Goal: Information Seeking & Learning: Find specific fact

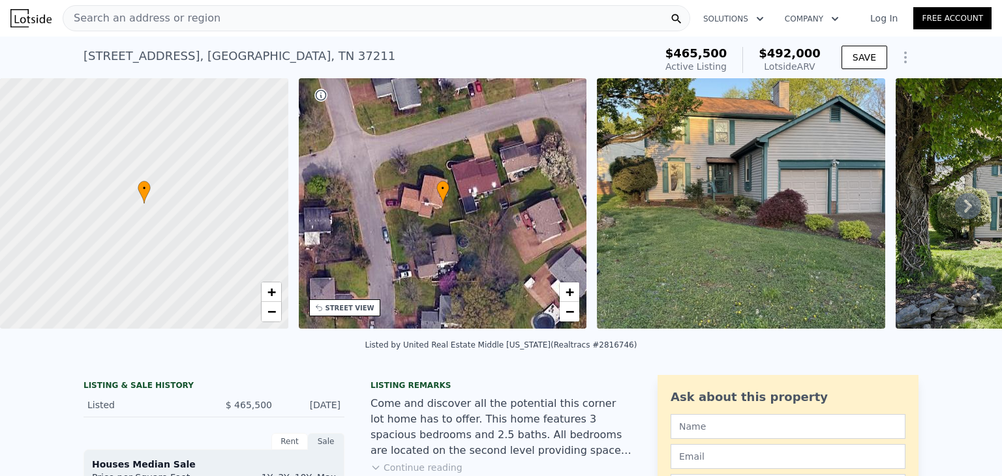
click at [258, 13] on div "Search an address or region" at bounding box center [376, 18] width 627 height 26
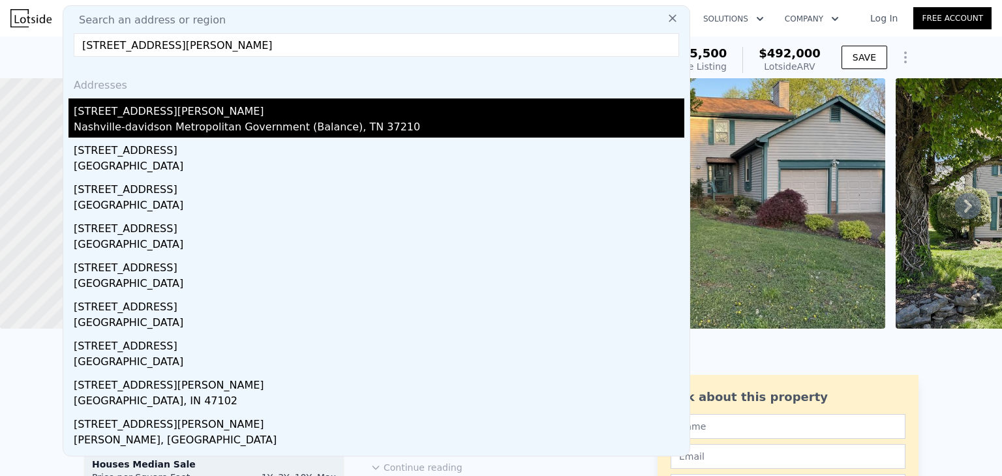
type input "[STREET_ADDRESS][PERSON_NAME]"
click at [136, 128] on div "Nashville-davidson Metropolitan Government (Balance), TN 37210" at bounding box center [379, 128] width 610 height 18
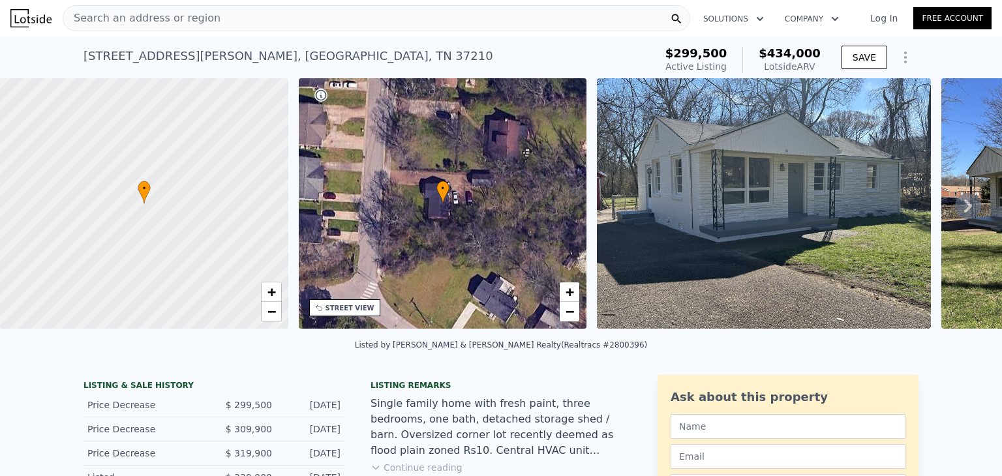
click at [955, 210] on icon at bounding box center [968, 206] width 26 height 26
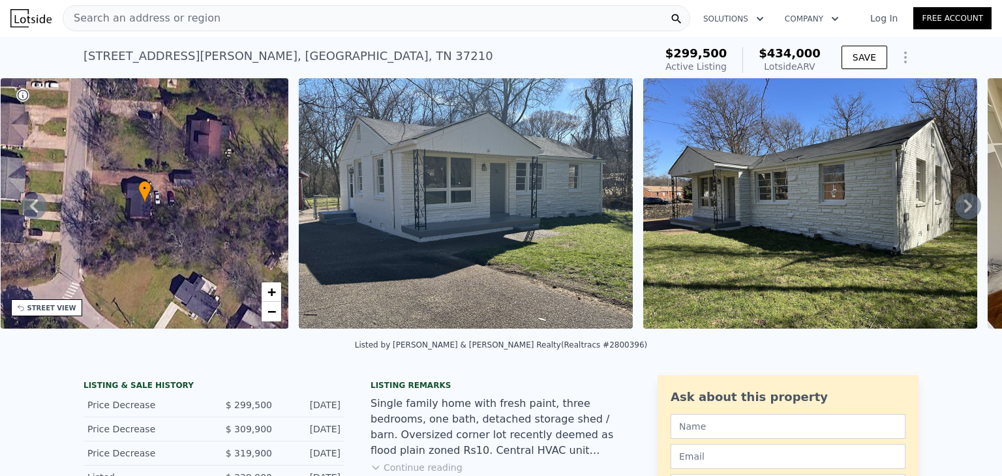
click at [955, 210] on icon at bounding box center [968, 206] width 26 height 26
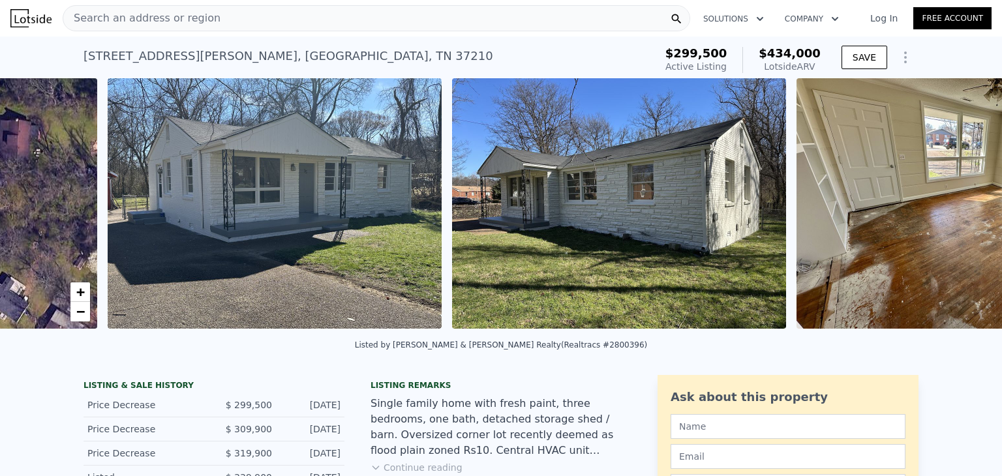
scroll to position [0, 597]
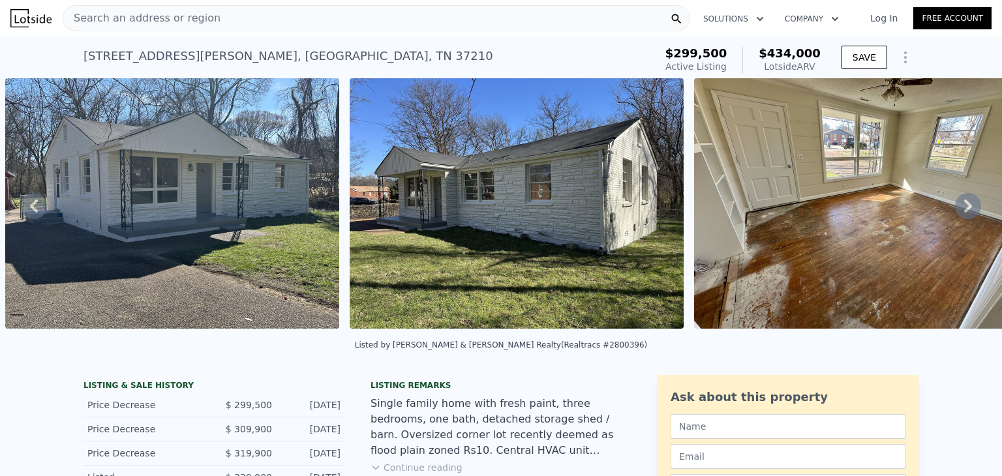
click at [955, 210] on icon at bounding box center [968, 206] width 26 height 26
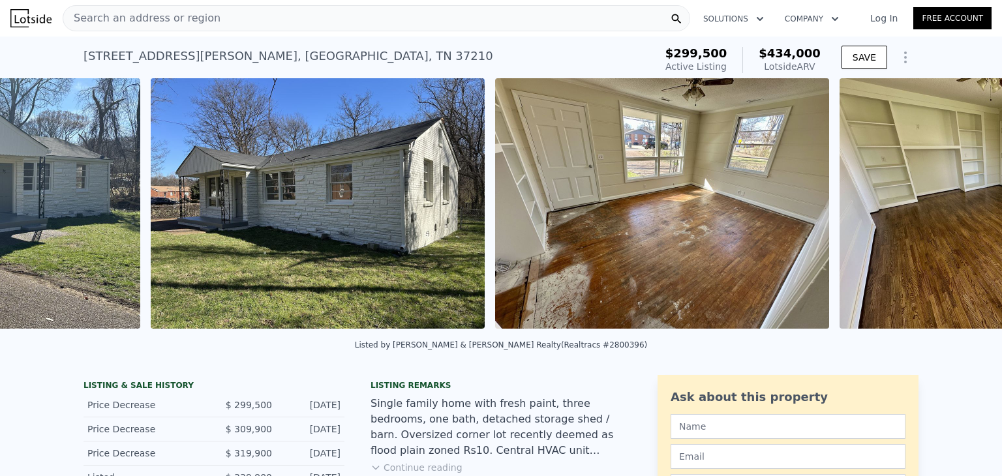
scroll to position [0, 941]
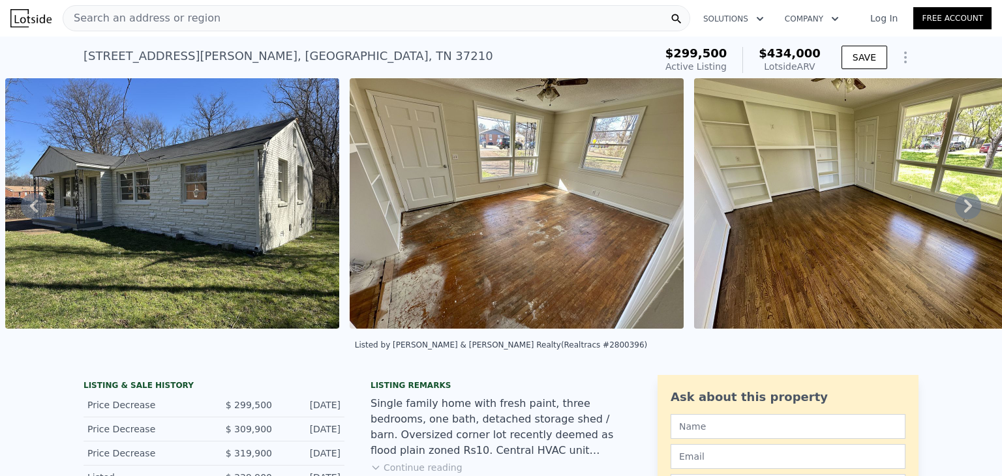
click at [955, 210] on icon at bounding box center [968, 206] width 26 height 26
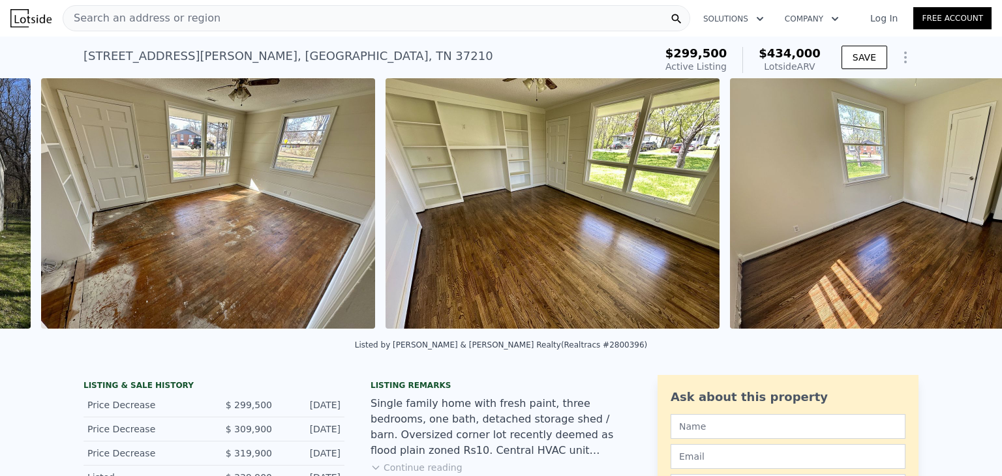
scroll to position [0, 1286]
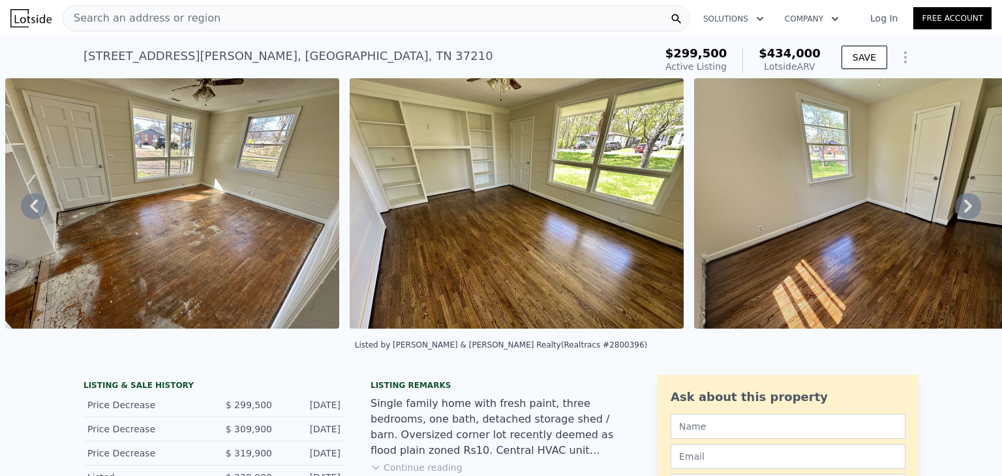
click at [955, 210] on icon at bounding box center [968, 206] width 26 height 26
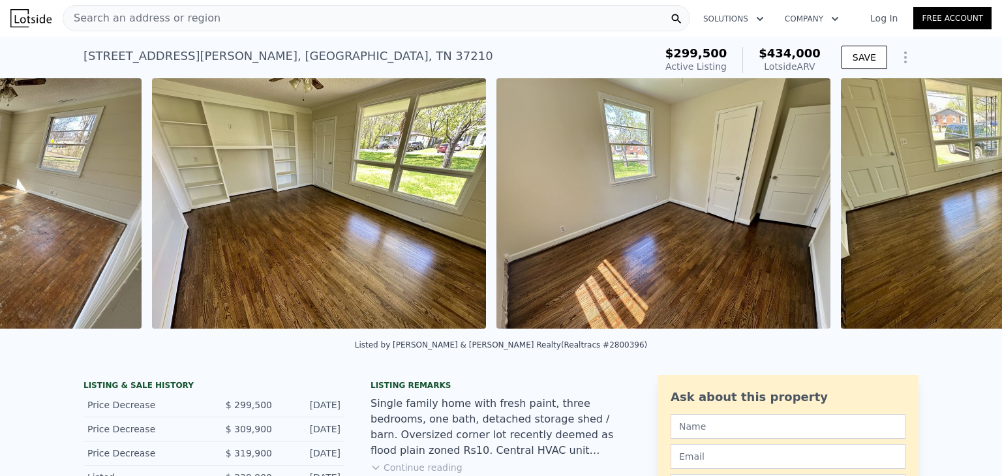
scroll to position [0, 1630]
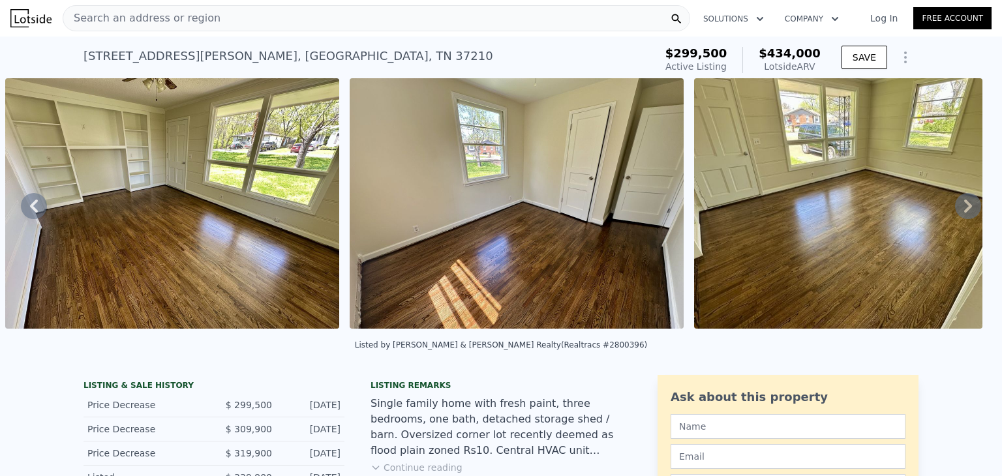
click at [955, 210] on icon at bounding box center [968, 206] width 26 height 26
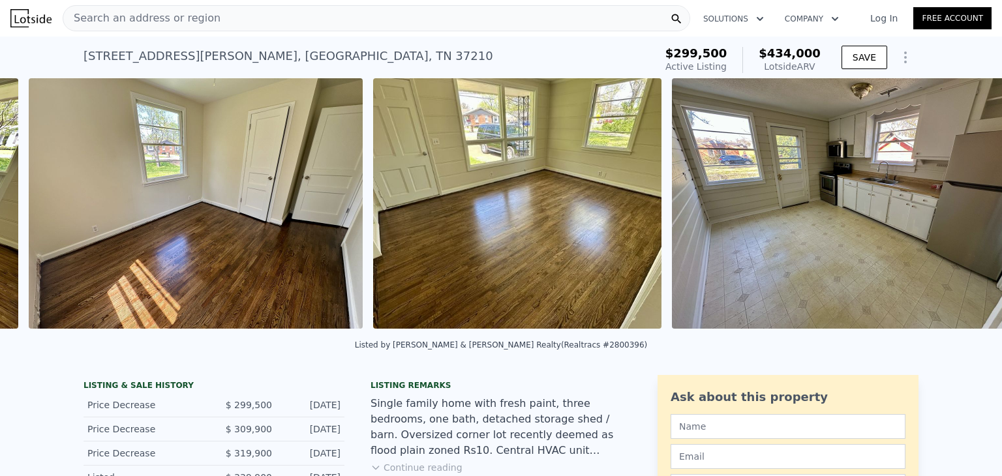
scroll to position [0, 1974]
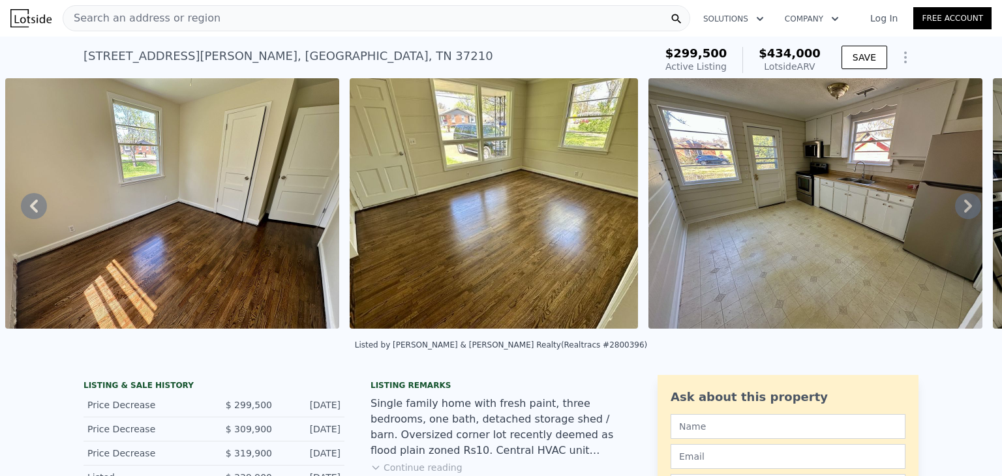
click at [955, 210] on icon at bounding box center [968, 206] width 26 height 26
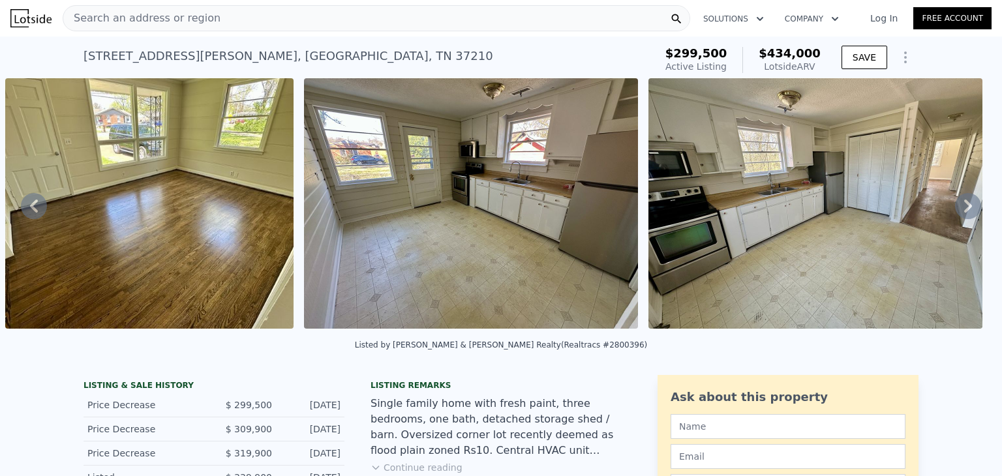
click at [955, 210] on icon at bounding box center [968, 206] width 26 height 26
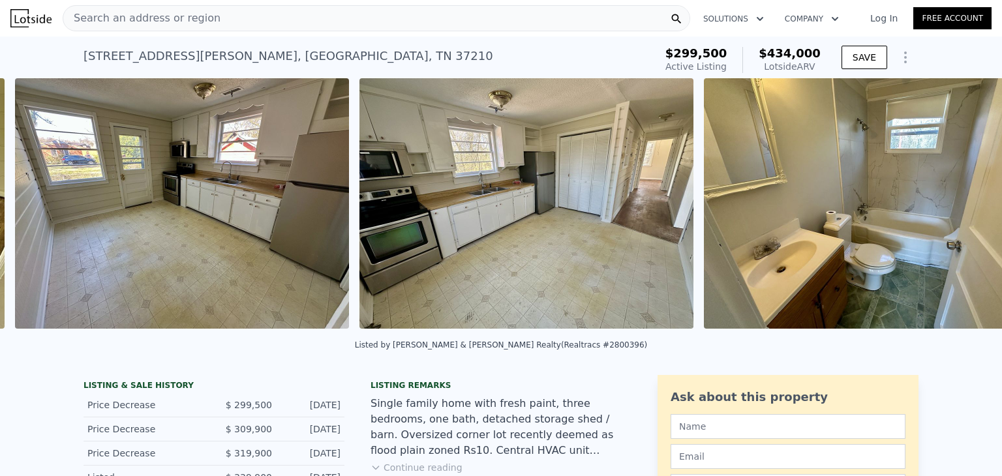
scroll to position [0, 2617]
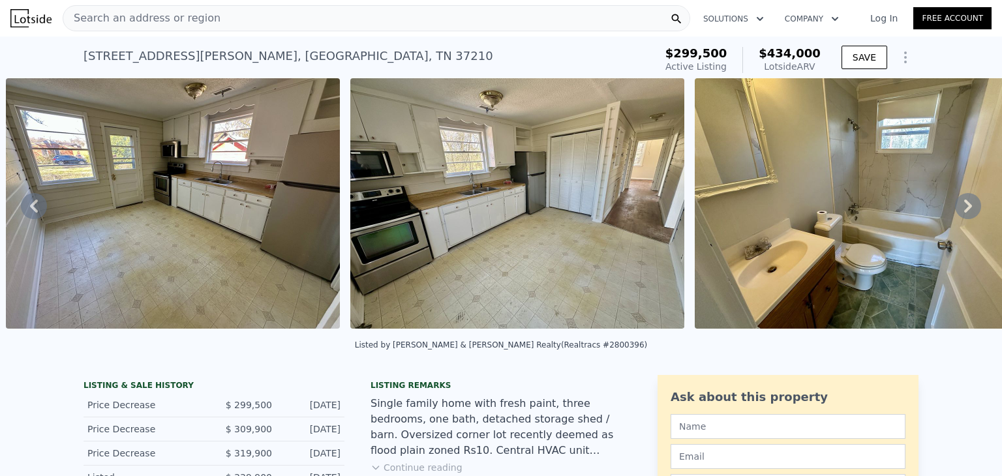
click at [955, 210] on icon at bounding box center [968, 206] width 26 height 26
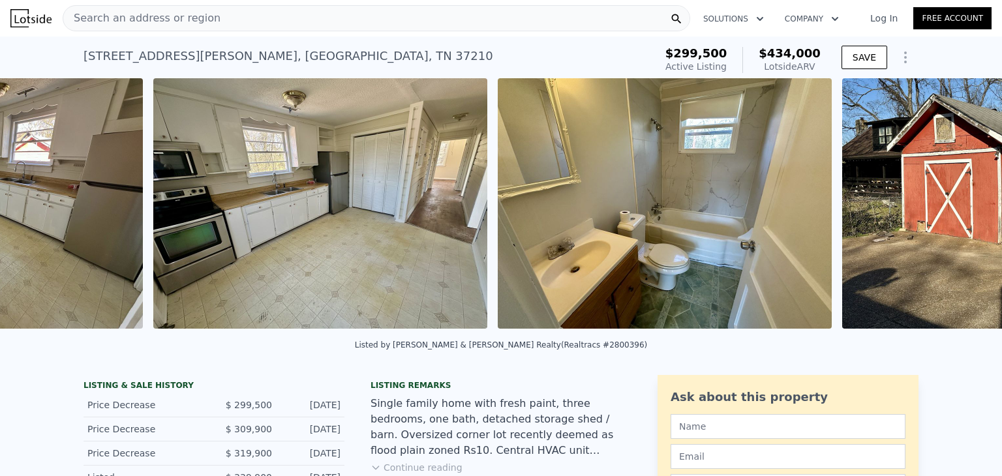
scroll to position [0, 2961]
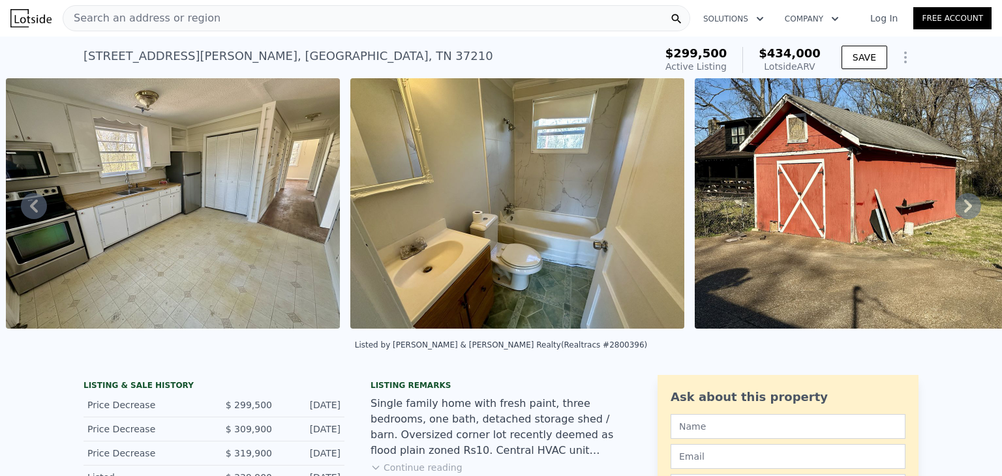
click at [955, 210] on icon at bounding box center [968, 206] width 26 height 26
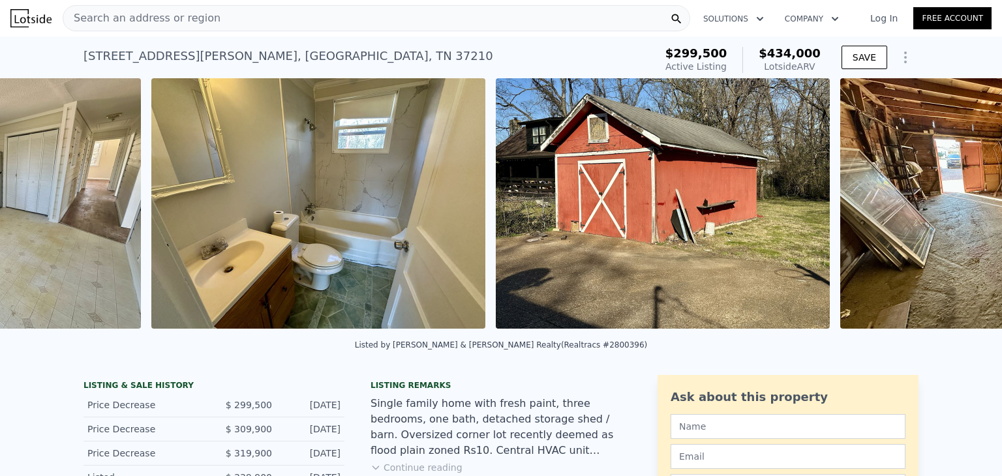
scroll to position [0, 3305]
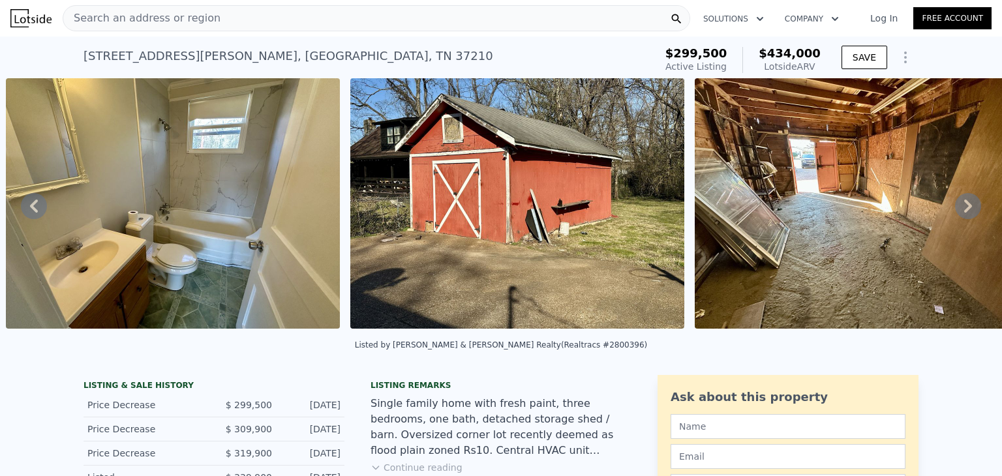
click at [955, 210] on icon at bounding box center [968, 206] width 26 height 26
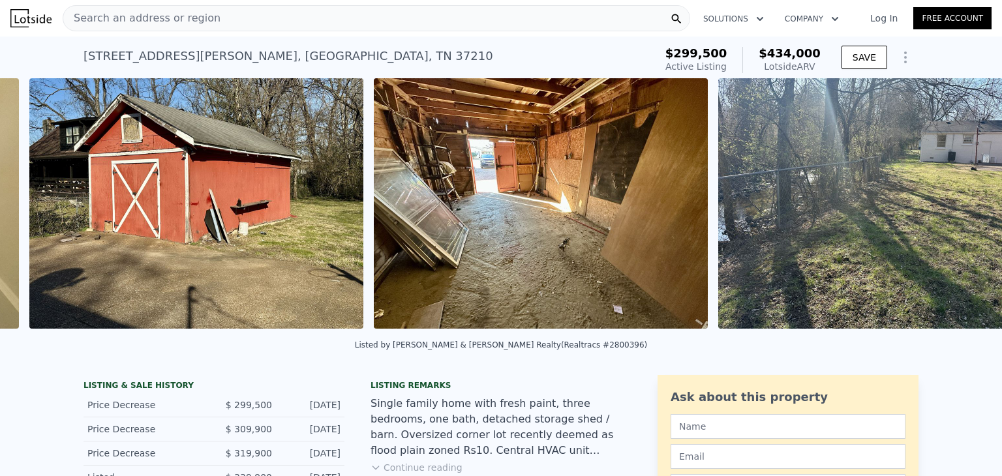
scroll to position [0, 3650]
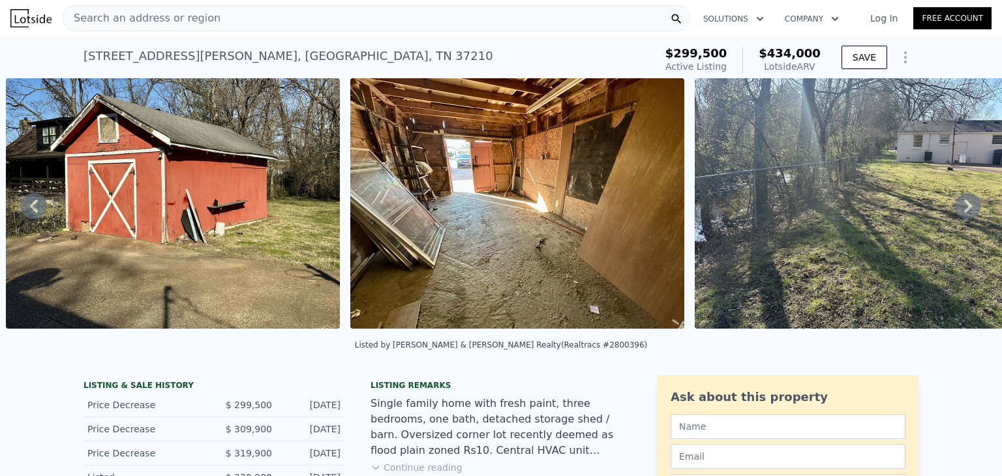
click at [955, 210] on icon at bounding box center [968, 206] width 26 height 26
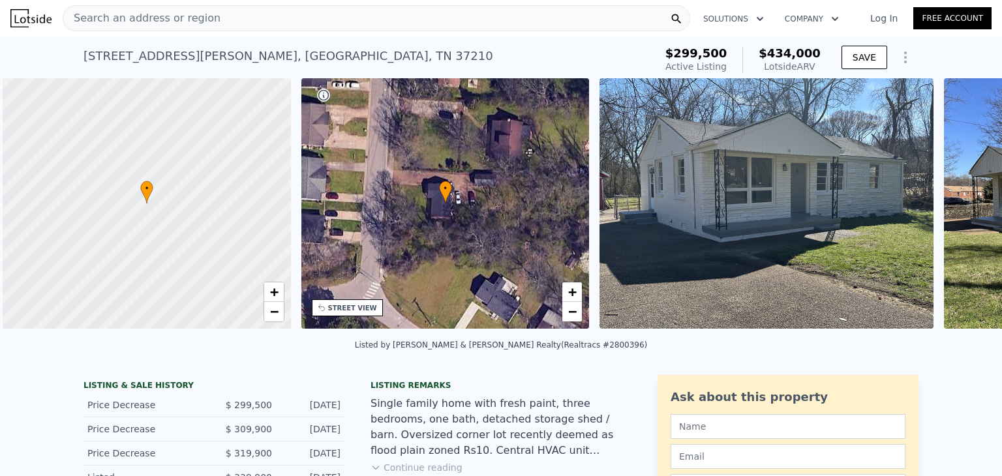
scroll to position [0, 5]
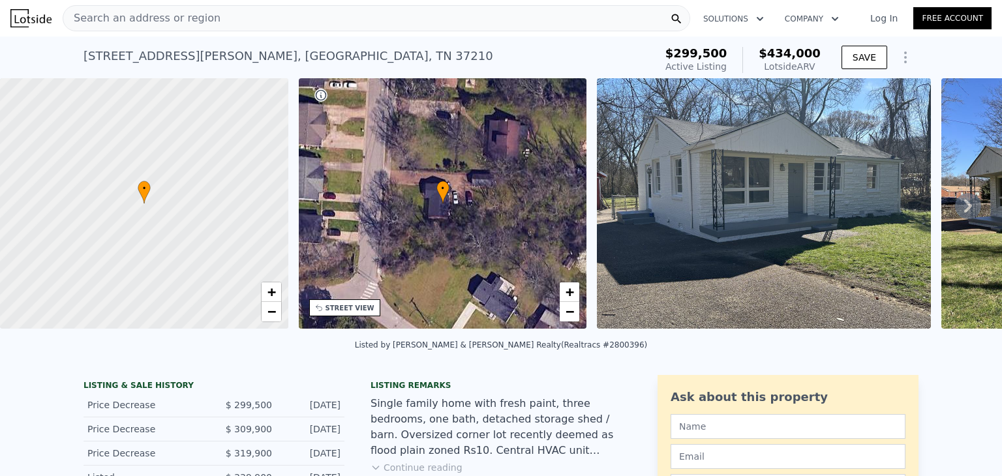
click at [198, 224] on div at bounding box center [144, 203] width 346 height 301
click at [269, 293] on span "+" at bounding box center [271, 292] width 8 height 16
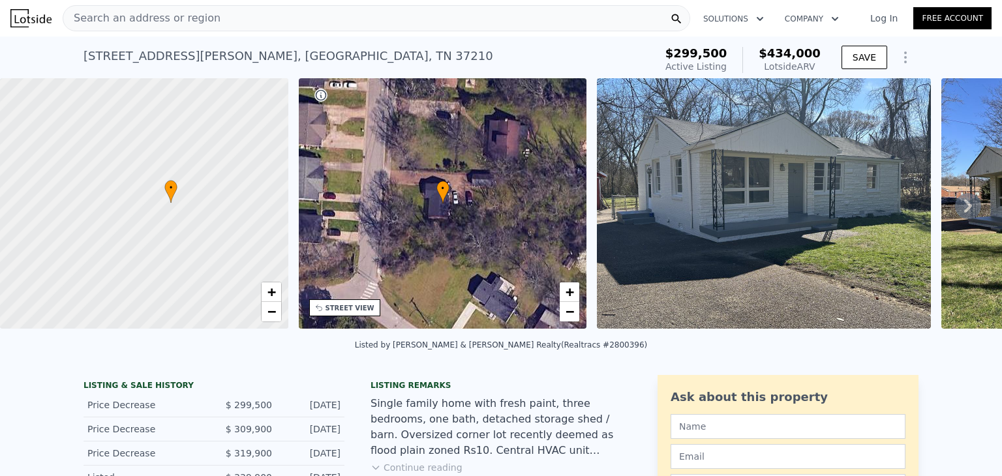
drag, startPoint x: 183, startPoint y: 238, endPoint x: 210, endPoint y: 237, distance: 27.4
click at [210, 237] on div at bounding box center [145, 203] width 346 height 301
click at [273, 292] on span "+" at bounding box center [271, 292] width 8 height 16
drag, startPoint x: 216, startPoint y: 253, endPoint x: 157, endPoint y: 213, distance: 71.5
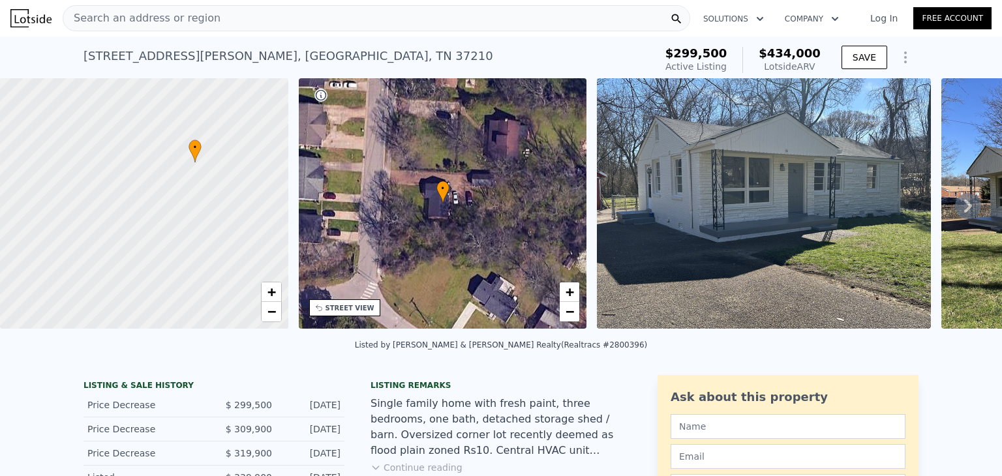
click at [157, 213] on div at bounding box center [144, 203] width 346 height 301
click at [271, 310] on span "−" at bounding box center [271, 311] width 8 height 16
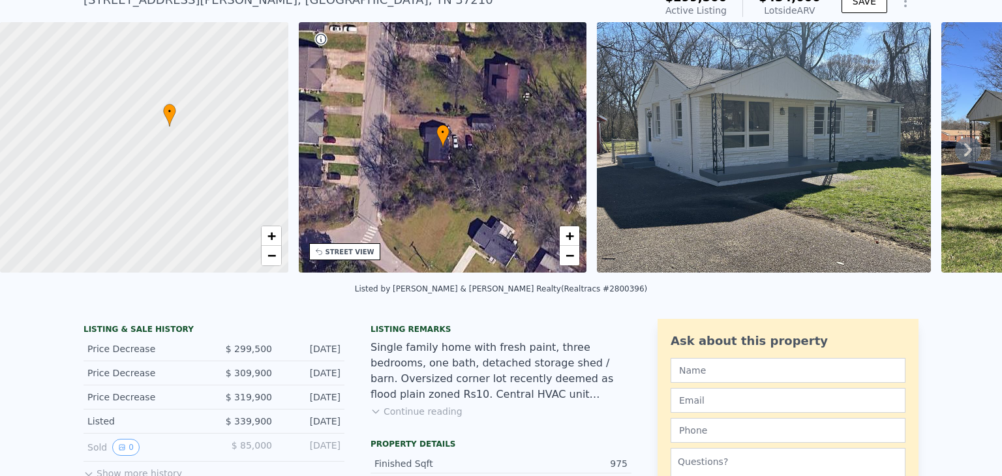
scroll to position [68, 0]
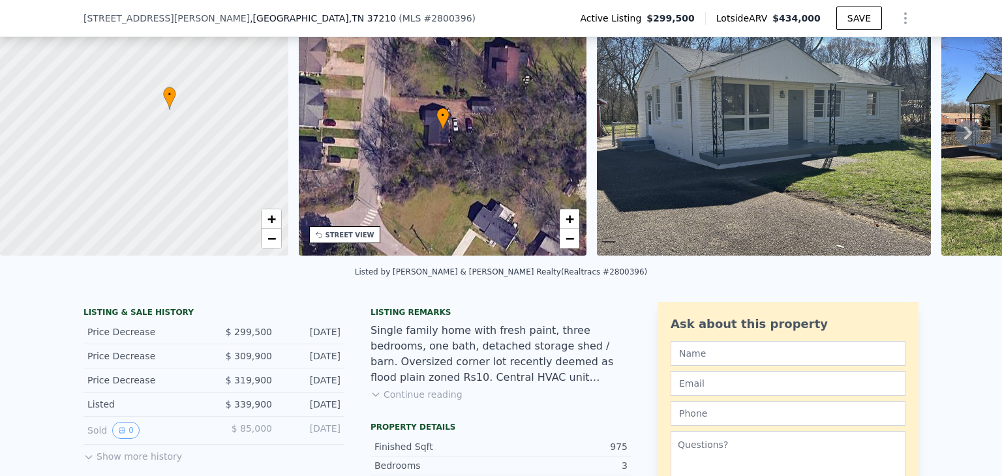
click at [435, 401] on button "Continue reading" at bounding box center [416, 394] width 92 height 13
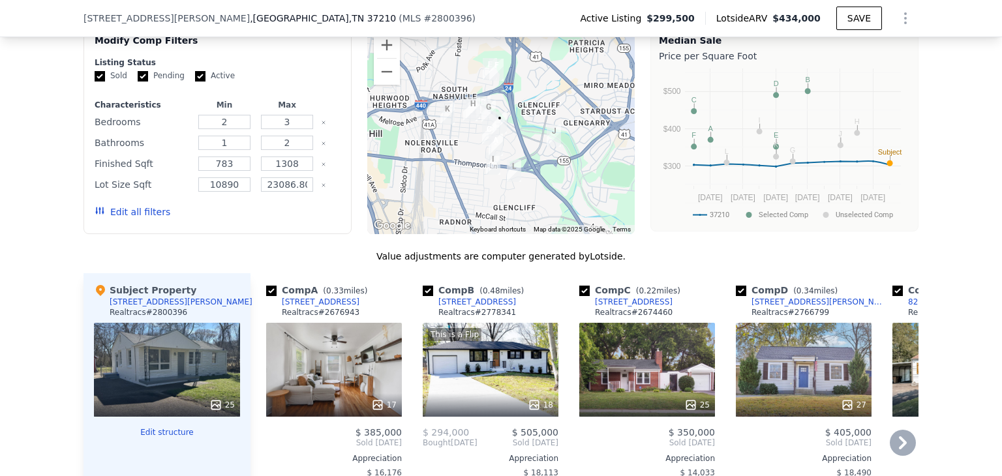
scroll to position [1190, 0]
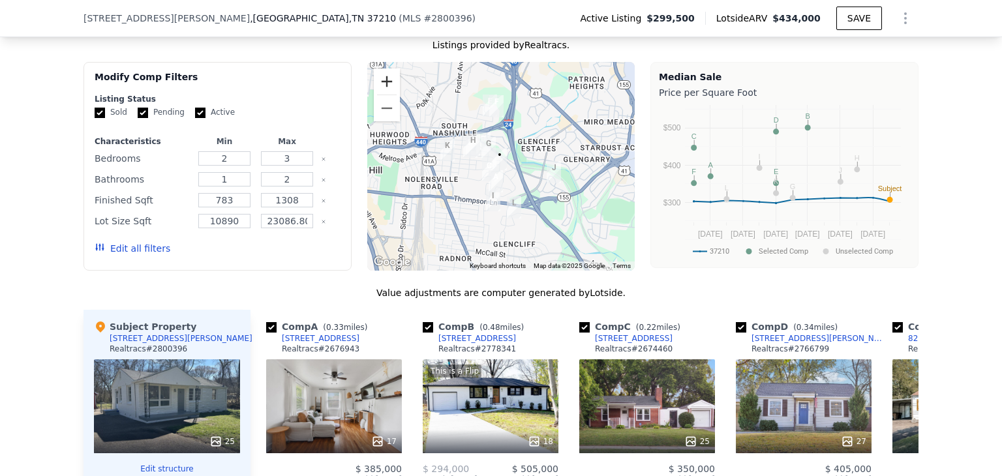
click at [376, 87] on button "Zoom in" at bounding box center [387, 81] width 26 height 26
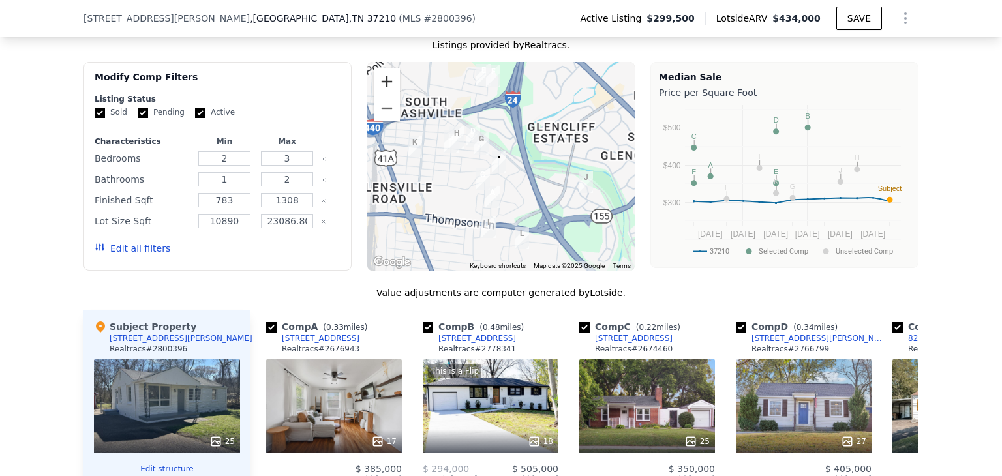
click at [376, 87] on button "Zoom in" at bounding box center [387, 81] width 26 height 26
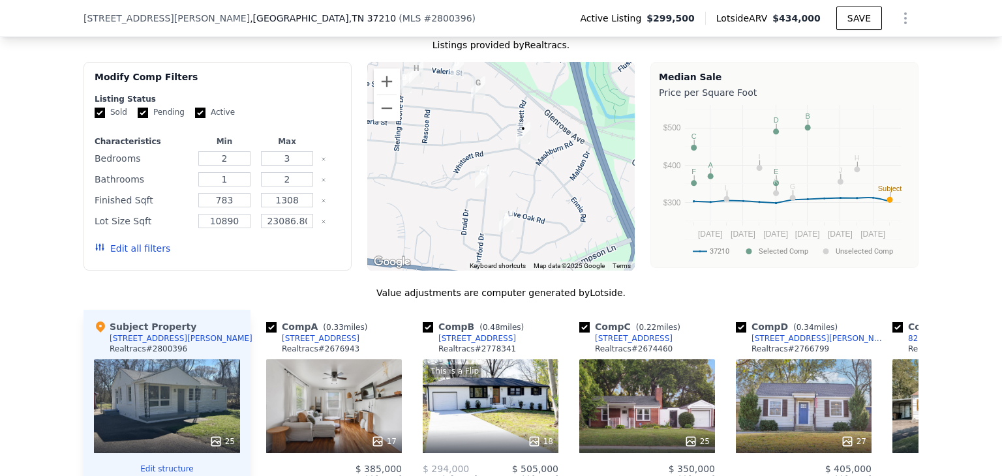
drag, startPoint x: 400, startPoint y: 205, endPoint x: 427, endPoint y: 167, distance: 46.7
click at [427, 167] on div at bounding box center [501, 166] width 268 height 209
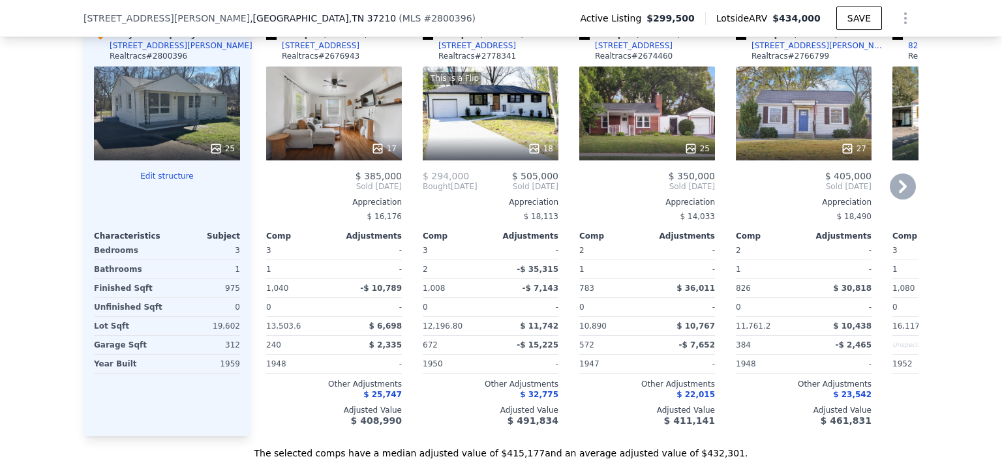
scroll to position [1484, 0]
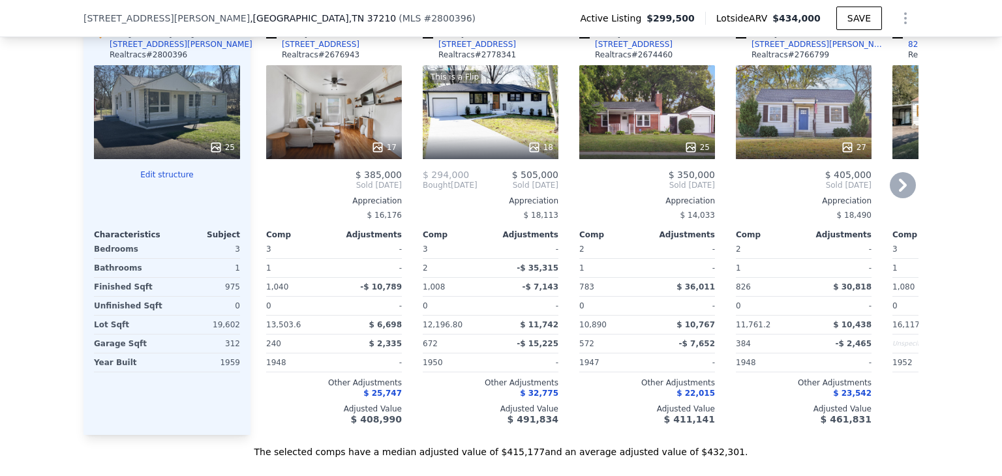
click at [899, 185] on icon at bounding box center [903, 185] width 26 height 26
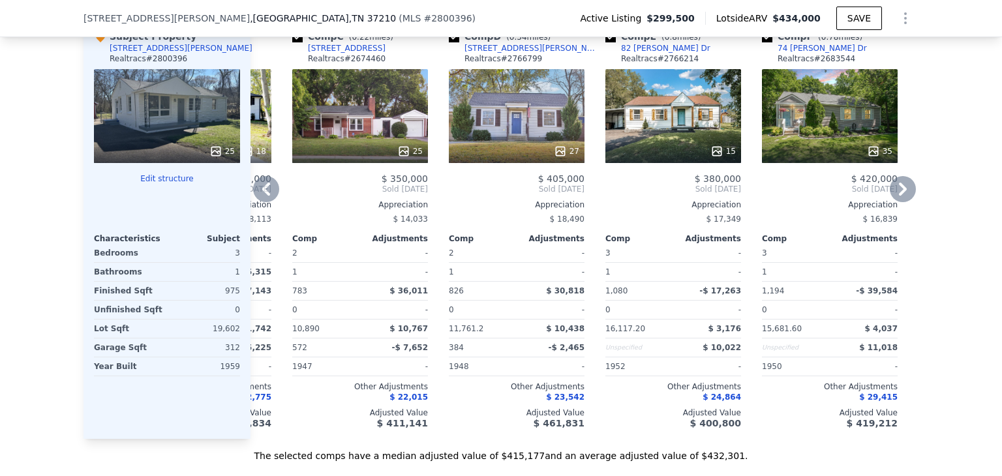
scroll to position [1479, 0]
click at [899, 190] on icon at bounding box center [903, 189] width 8 height 13
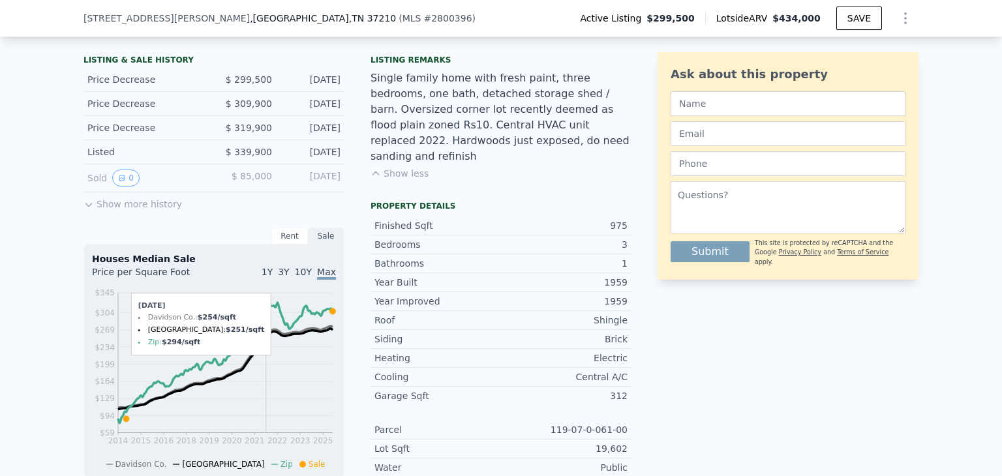
scroll to position [42, 0]
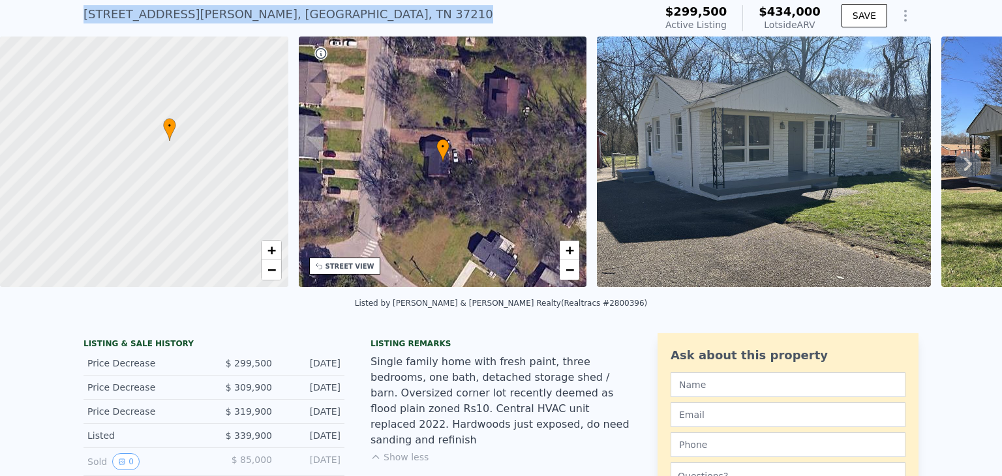
drag, startPoint x: 269, startPoint y: 15, endPoint x: 78, endPoint y: 15, distance: 191.1
click at [83, 15] on div "35 Whitsett Rd , Nashville , TN 37210 Active at $299,500 (~ARV $434k )" at bounding box center [366, 18] width 566 height 37
copy div "35 Whitsett Rd , Nashville , TN 37210"
click at [332, 19] on div "35 Whitsett Rd , Nashville , TN 37210 Active at $299,500 (~ARV $434k )" at bounding box center [366, 18] width 566 height 37
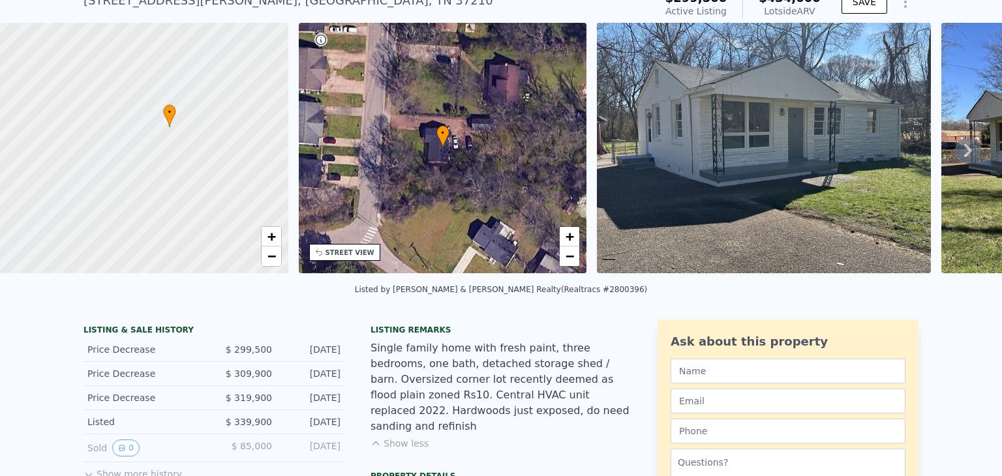
scroll to position [0, 0]
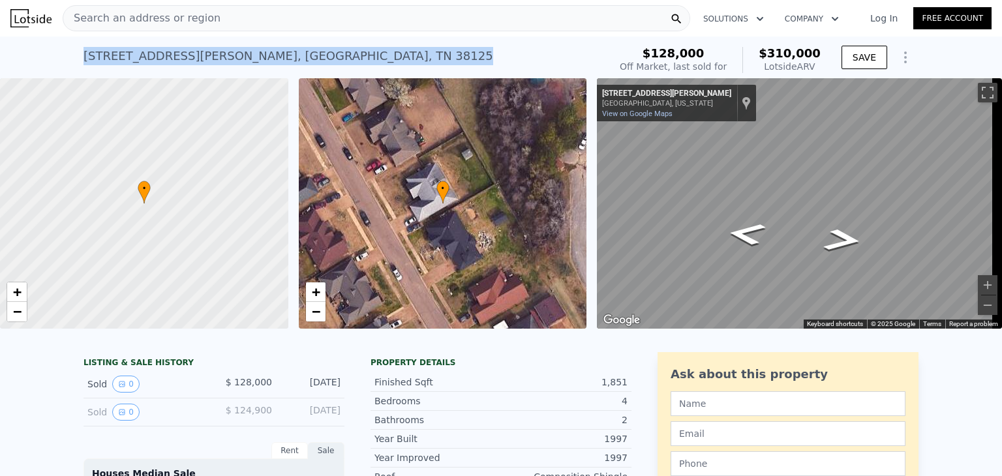
drag, startPoint x: 312, startPoint y: 57, endPoint x: 78, endPoint y: 57, distance: 233.5
click at [83, 57] on div "[STREET_ADDRESS][PERSON_NAME] Sold [DATE] for $128k (~ARV $310k )" at bounding box center [343, 60] width 520 height 37
copy div "[STREET_ADDRESS][PERSON_NAME]"
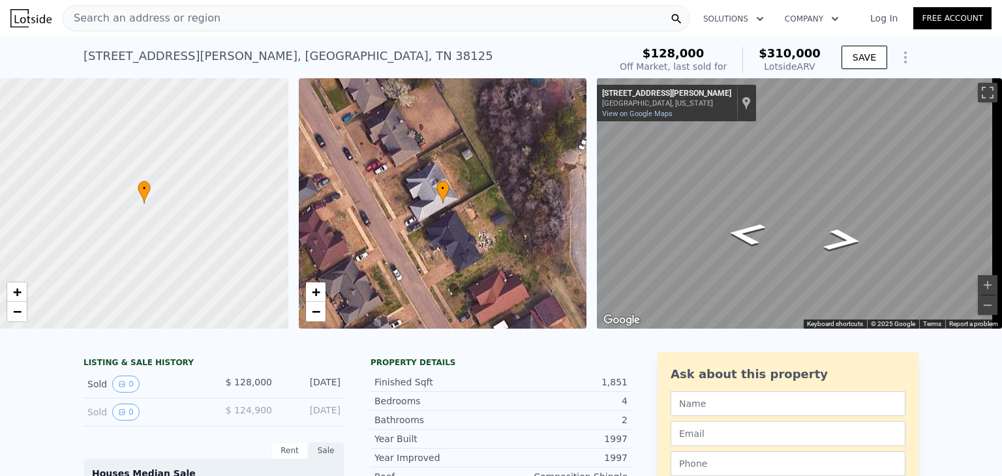
click at [218, 20] on div "Search an address or region" at bounding box center [376, 18] width 627 height 26
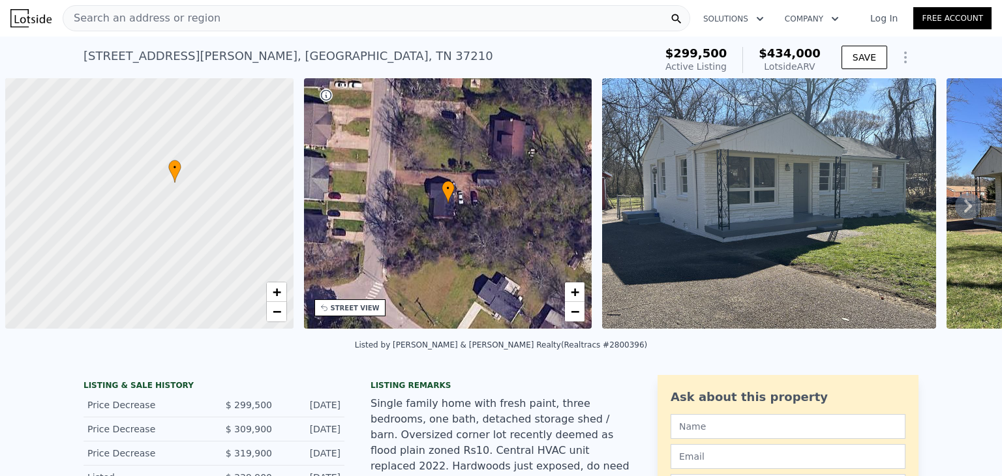
scroll to position [0, 5]
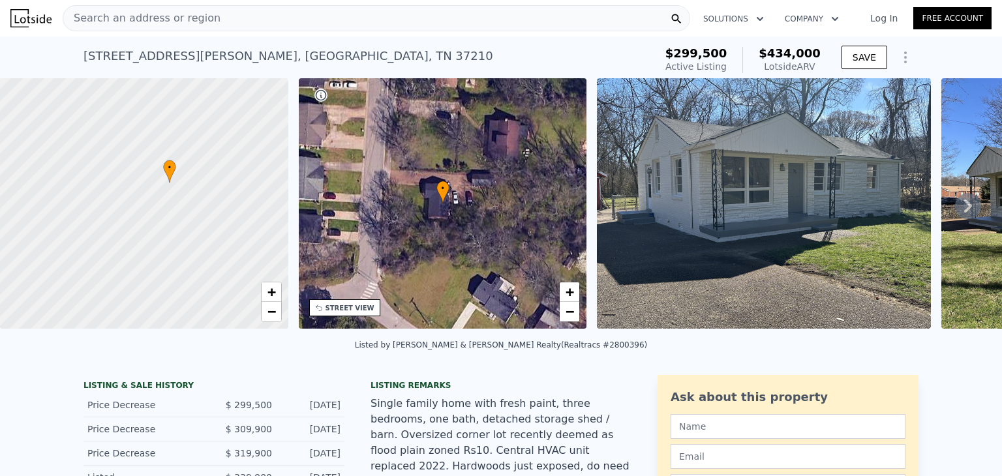
click at [136, 23] on span "Search an address or region" at bounding box center [141, 18] width 157 height 16
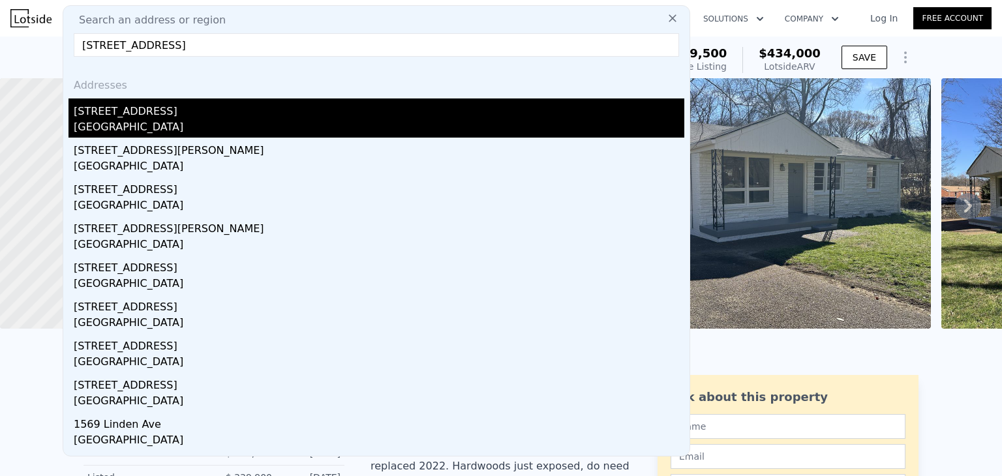
type input "1570 Linden Ave, Memphis, TN 38104"
click at [107, 112] on div "[STREET_ADDRESS]" at bounding box center [379, 108] width 610 height 21
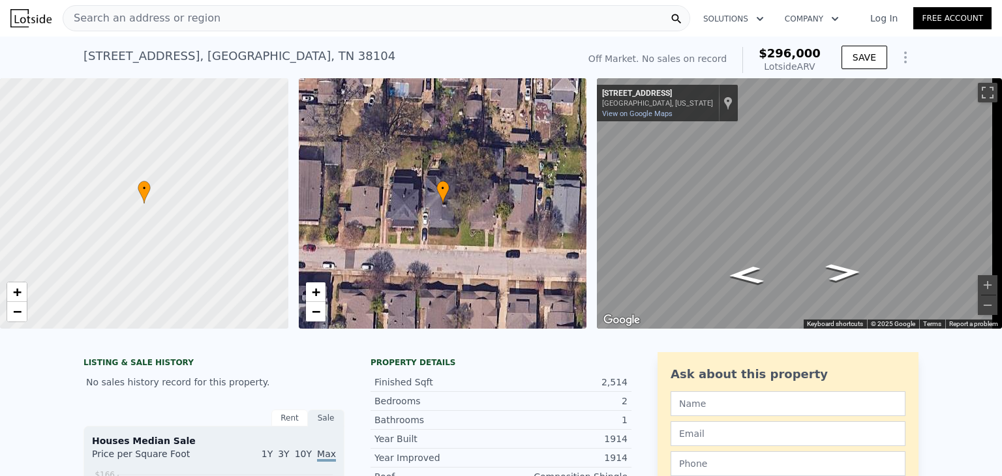
click at [213, 19] on div "Search an address or region" at bounding box center [376, 18] width 627 height 26
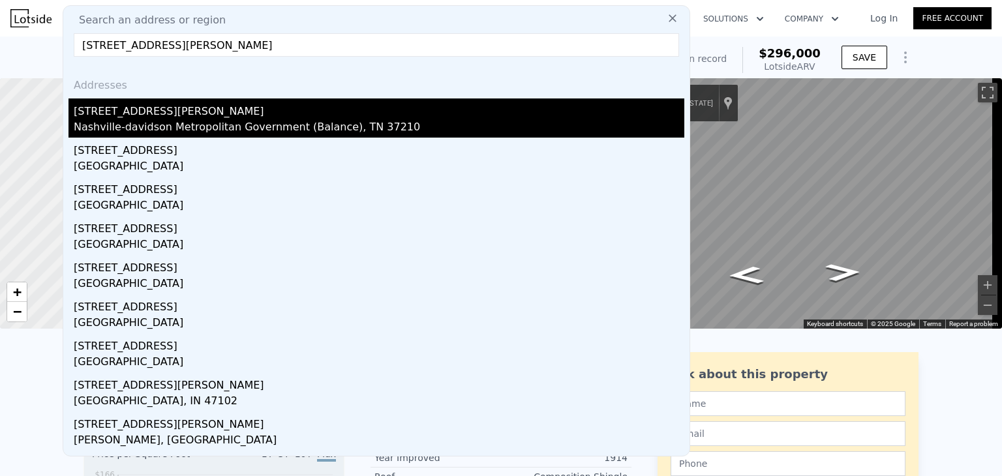
type input "[STREET_ADDRESS][PERSON_NAME]"
click at [123, 121] on div "Nashville-davidson Metropolitan Government (Balance), TN 37210" at bounding box center [379, 128] width 610 height 18
type input "3"
type input "1"
type input "2"
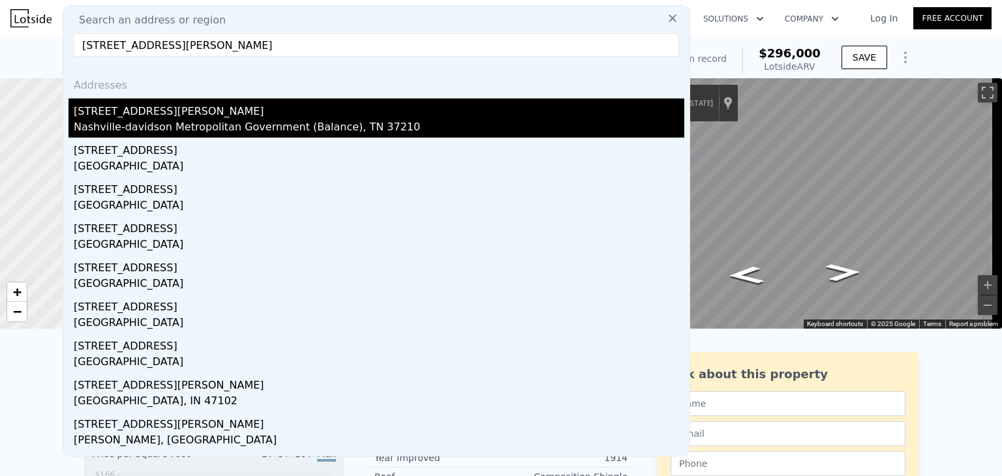
type input "783"
type input "1308"
type input "10890"
type input "23086.800000000003"
type input "$ 434,000"
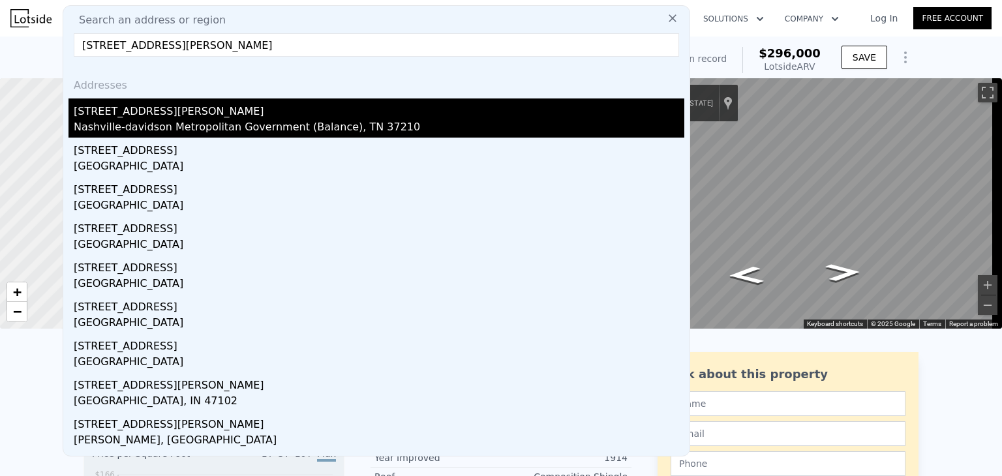
type input "$ 88,449"
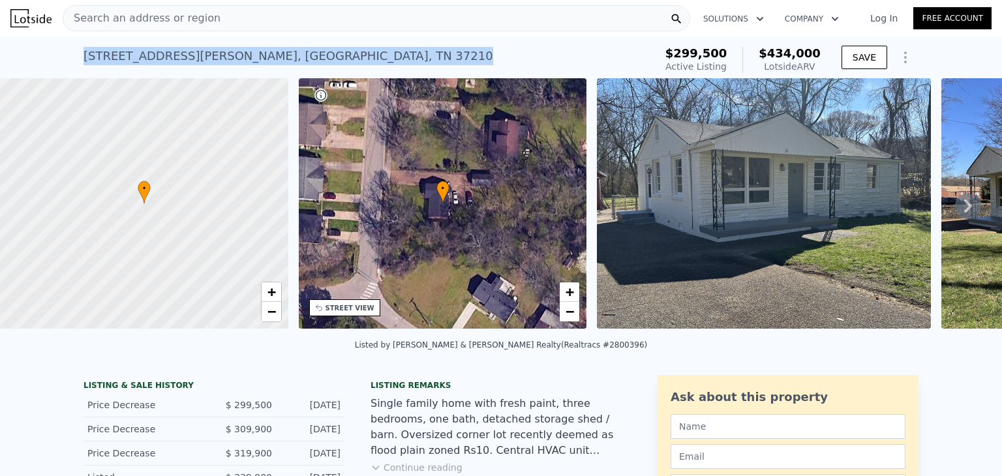
drag, startPoint x: 270, startPoint y: 57, endPoint x: 78, endPoint y: 61, distance: 191.8
click at [83, 61] on div "35 Whitsett Rd , Nashville , TN 37210 Active at $299,500 (~ARV $434k )" at bounding box center [366, 60] width 566 height 37
copy div "35 Whitsett Rd , Nashville , TN 37210"
click at [689, 288] on img at bounding box center [764, 203] width 334 height 250
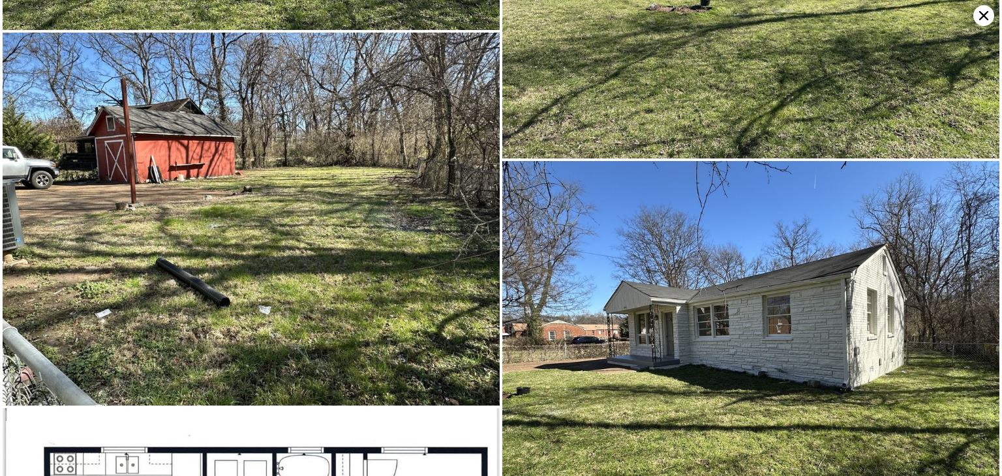
scroll to position [3716, 0]
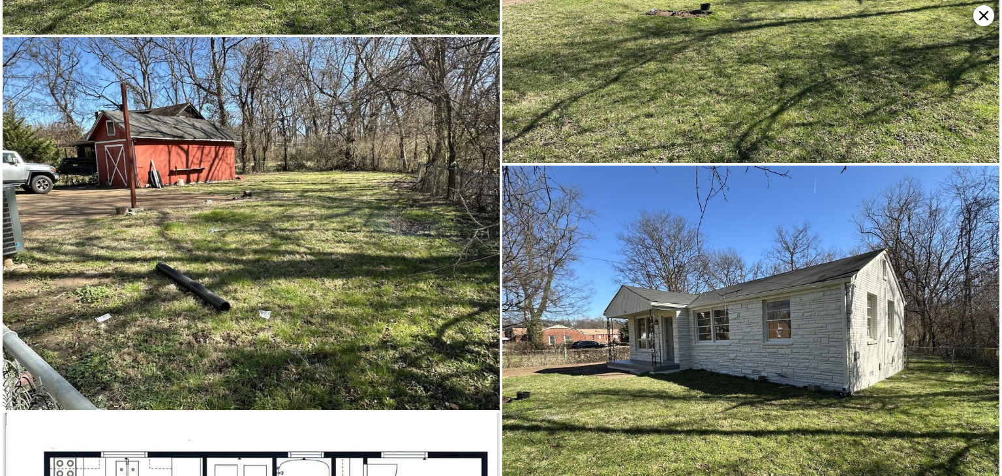
click at [982, 16] on icon at bounding box center [983, 15] width 9 height 9
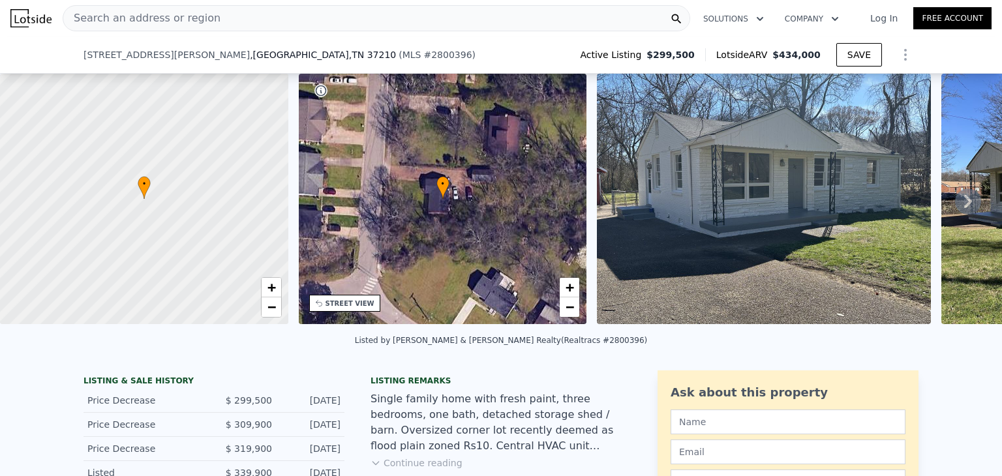
scroll to position [97, 0]
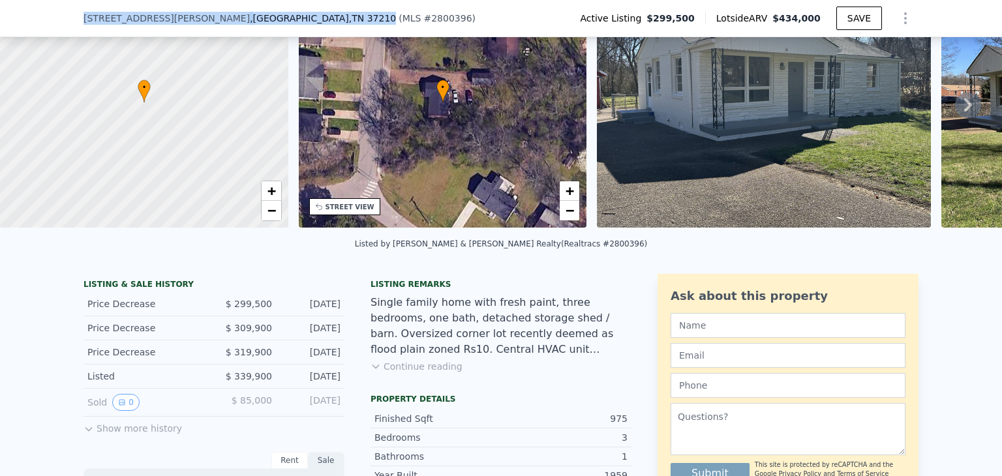
drag, startPoint x: 225, startPoint y: 19, endPoint x: 80, endPoint y: 14, distance: 145.5
click at [83, 14] on div "35 Whitsett Rd , Nashville , TN 37210 ( MLS # 2800396 )" at bounding box center [284, 18] width 402 height 13
copy div "35 Whitsett Rd , Nashville , TN 37210"
